Goal: Check status: Check status

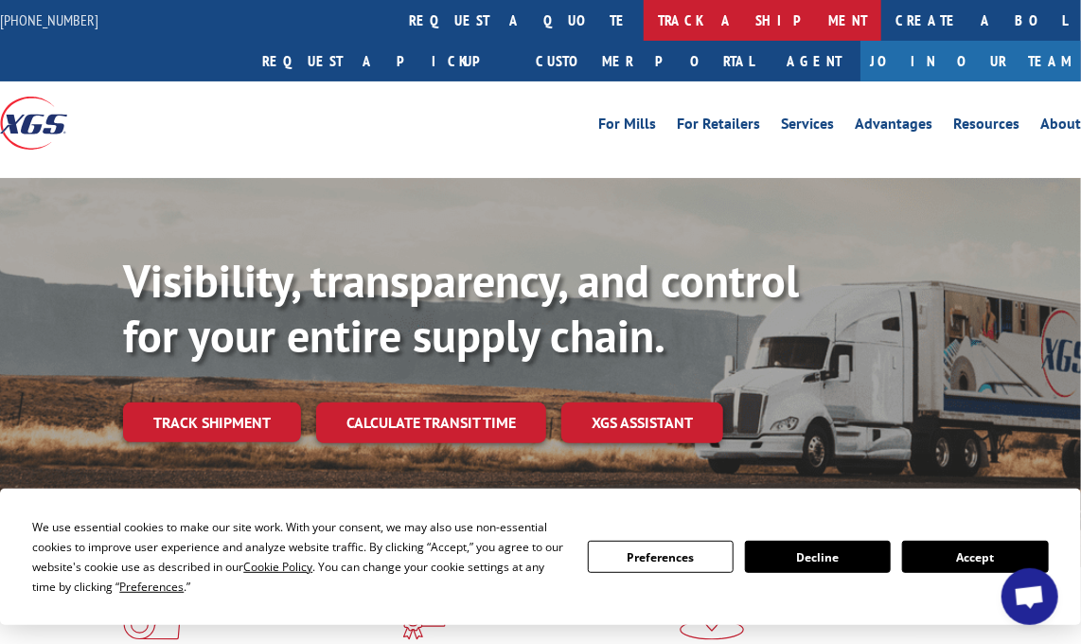
click at [644, 20] on link "track a shipment" at bounding box center [763, 20] width 238 height 41
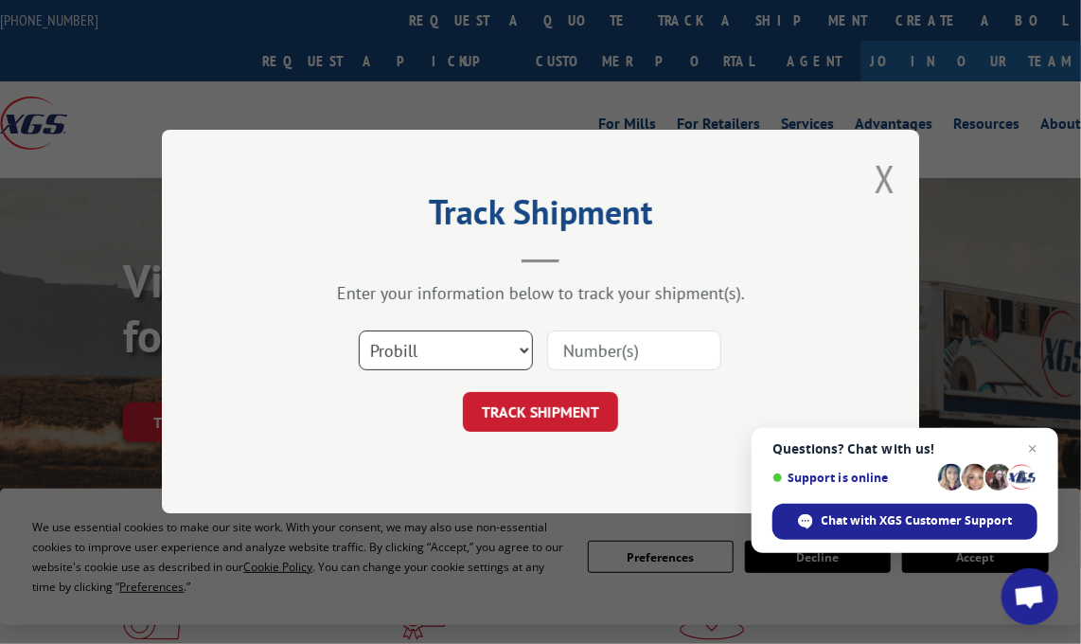
click at [523, 350] on select "Select category... Probill BOL PO" at bounding box center [446, 351] width 174 height 40
select select "bol"
click at [359, 331] on select "Select category... Probill BOL PO" at bounding box center [446, 351] width 174 height 40
click at [583, 348] on input at bounding box center [634, 351] width 174 height 40
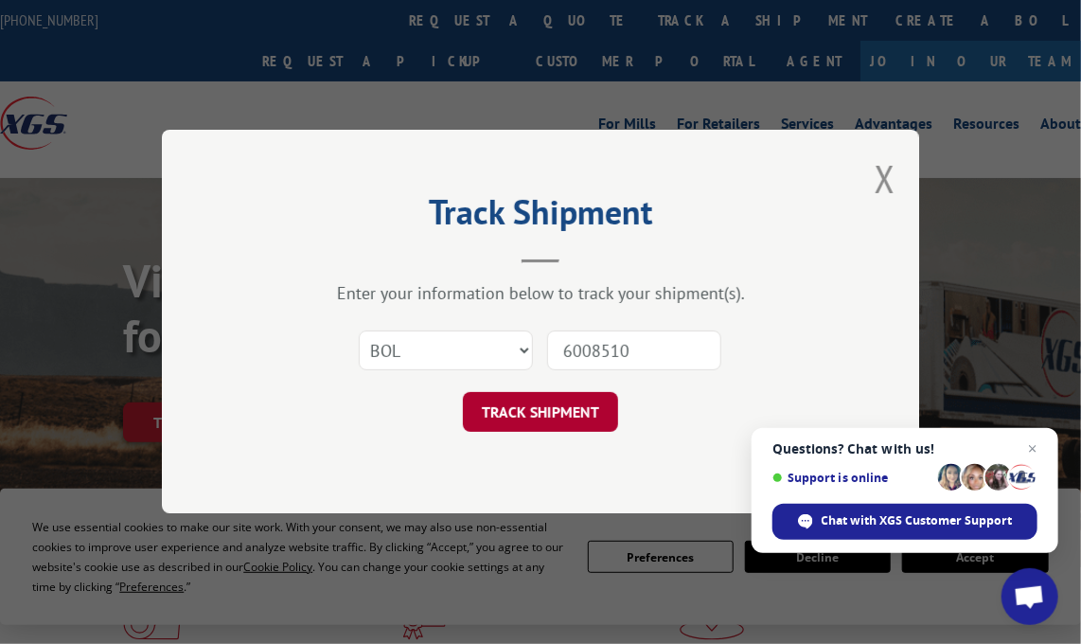
type input "6008510"
click at [544, 404] on button "TRACK SHIPMENT" at bounding box center [540, 413] width 155 height 40
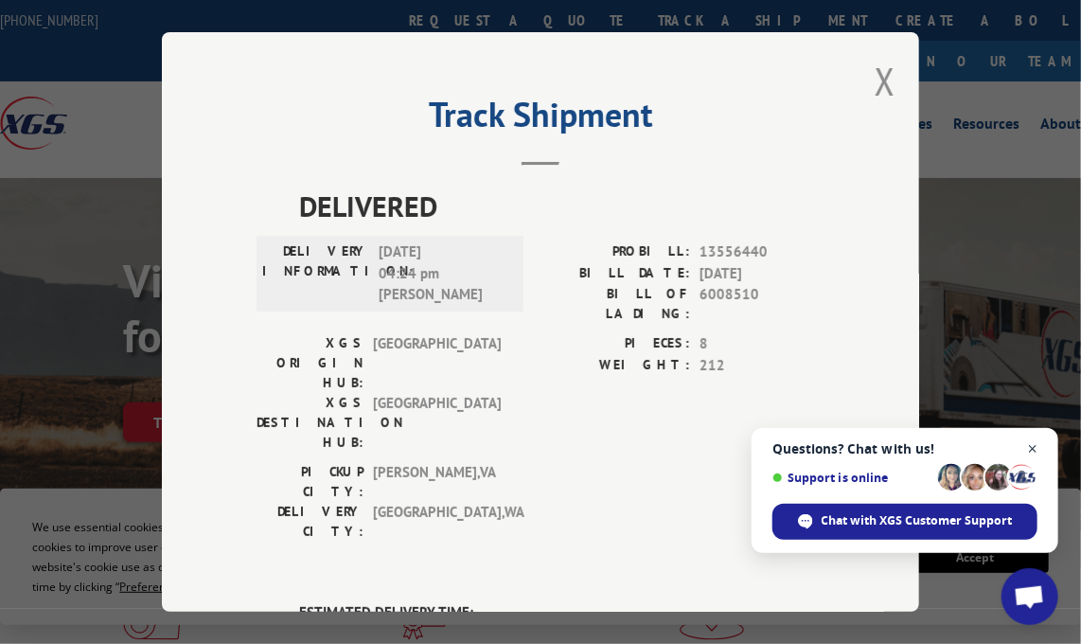
click at [1038, 442] on span "Close chat" at bounding box center [1034, 449] width 24 height 24
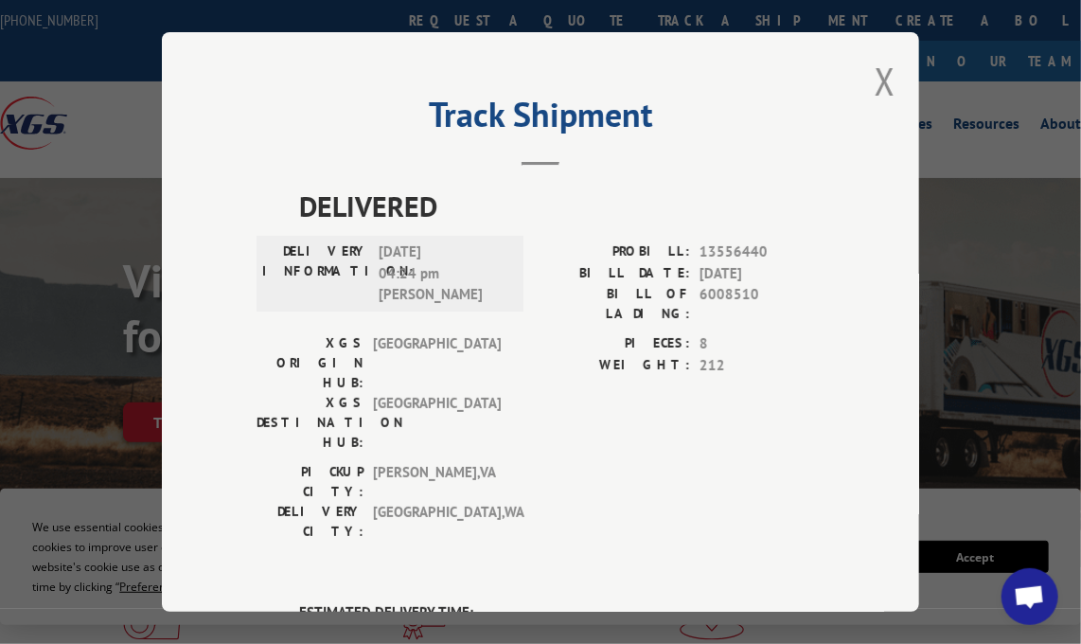
scroll to position [189, 0]
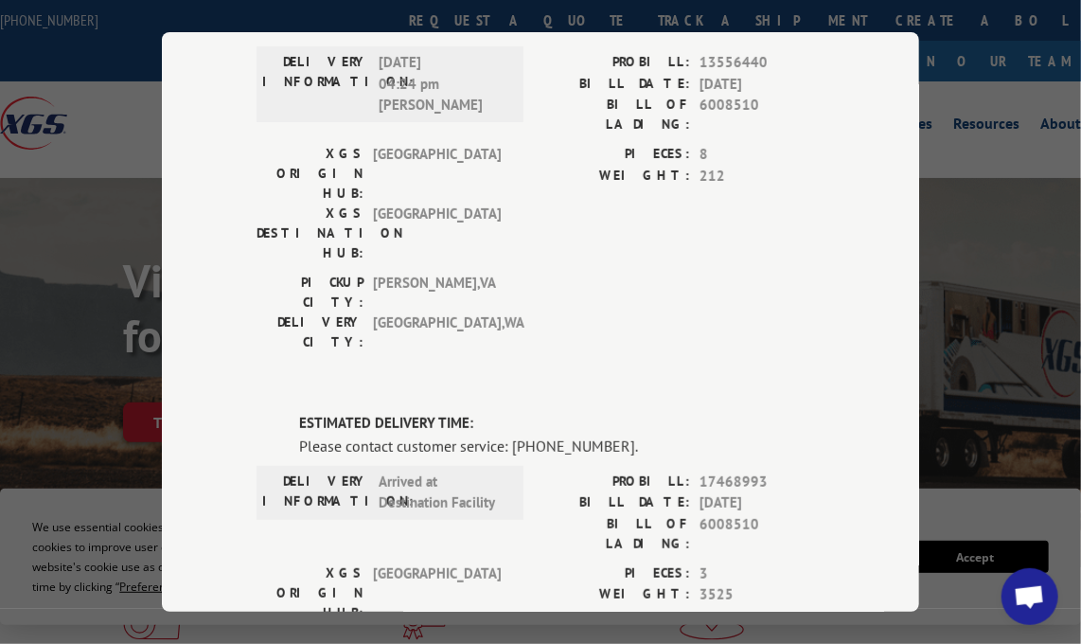
click at [348, 82] on label "DELIVERY INFORMATION:" at bounding box center [315, 84] width 107 height 64
